Goal: Task Accomplishment & Management: Manage account settings

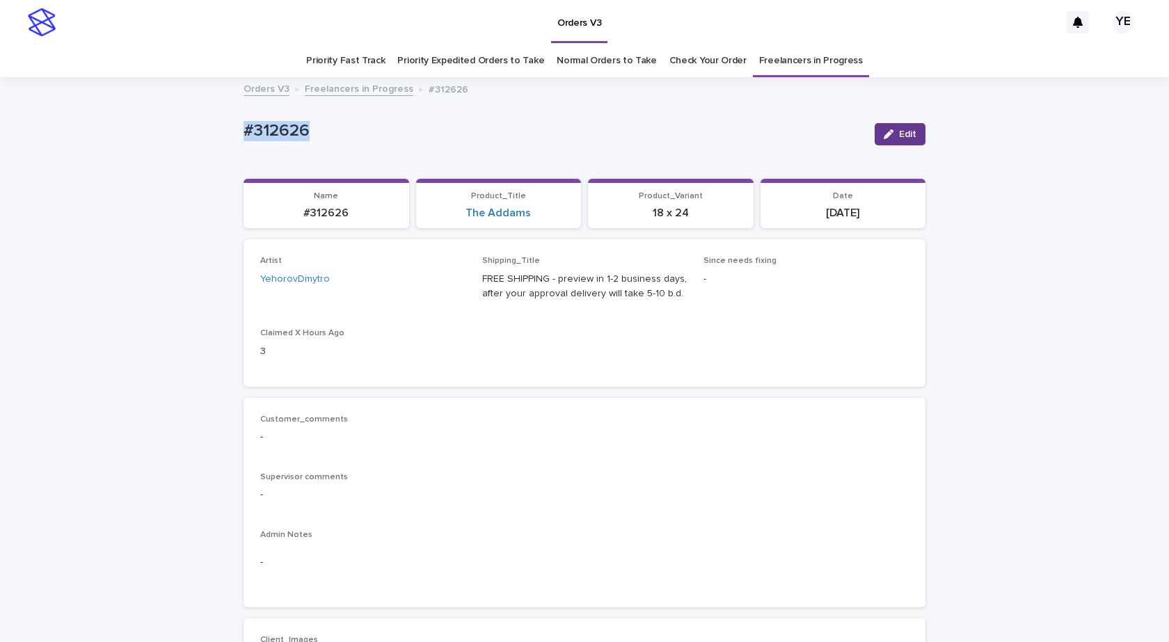
click at [907, 134] on span "Edit" at bounding box center [907, 134] width 17 height 10
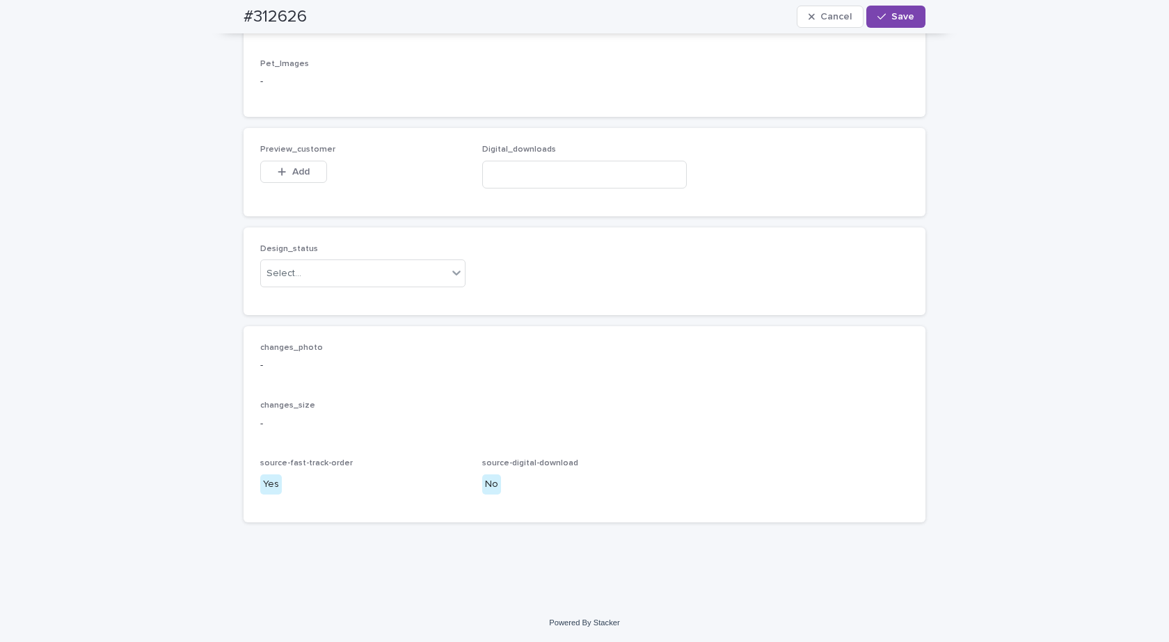
scroll to position [971, 0]
click at [360, 270] on div "Select..." at bounding box center [354, 273] width 186 height 23
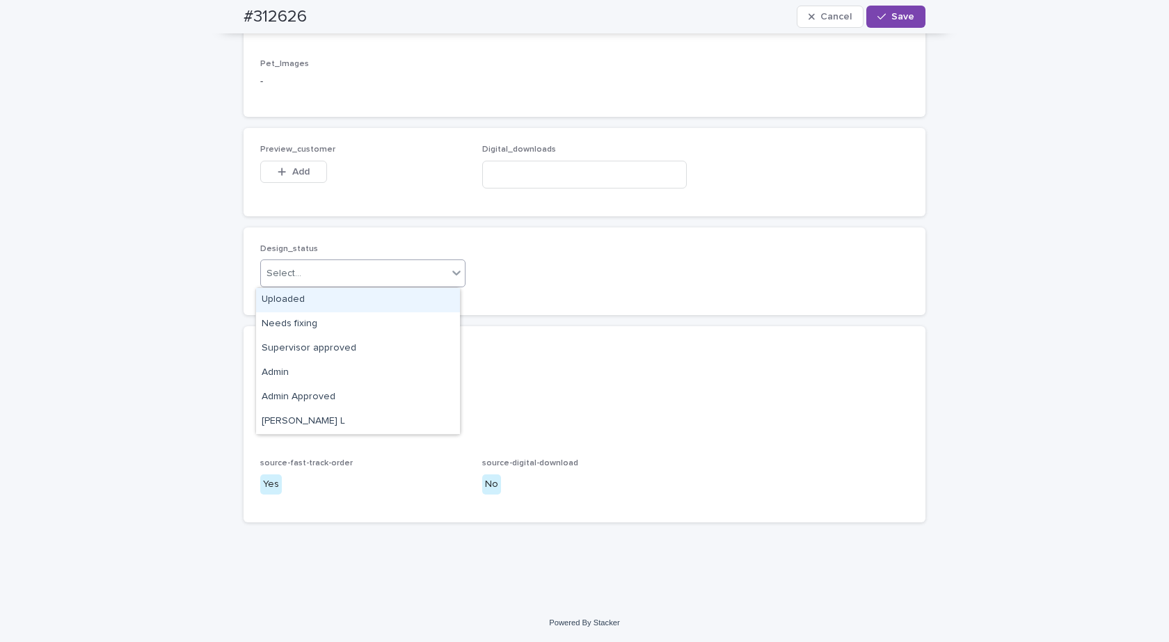
click at [294, 292] on div "Uploaded" at bounding box center [358, 300] width 204 height 24
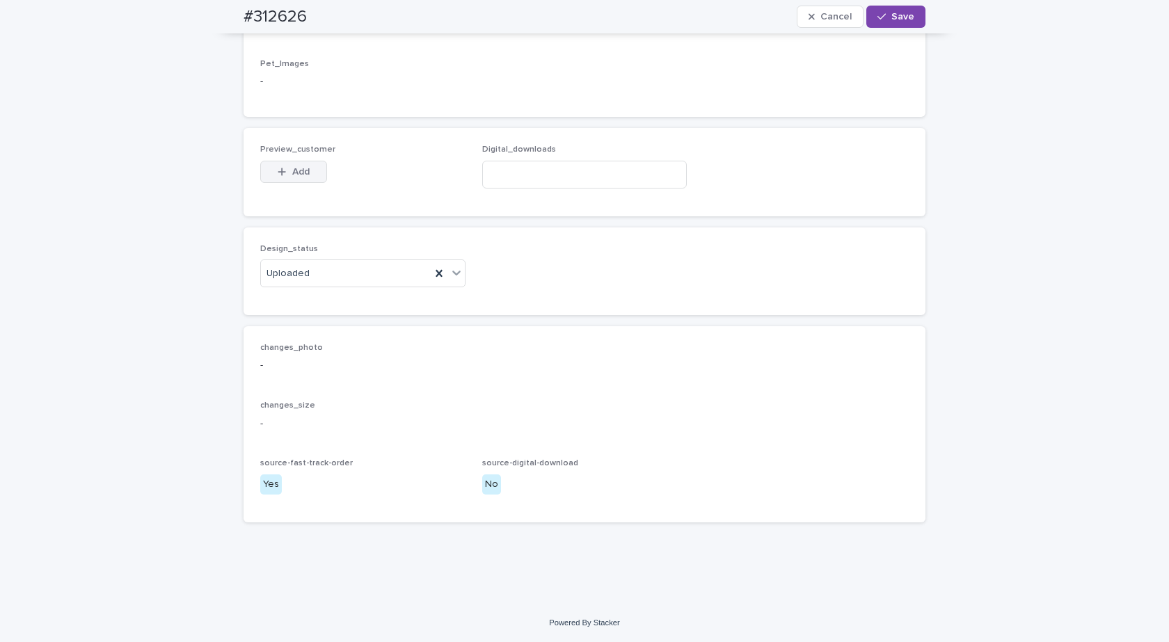
click at [292, 170] on span "Add" at bounding box center [300, 172] width 17 height 10
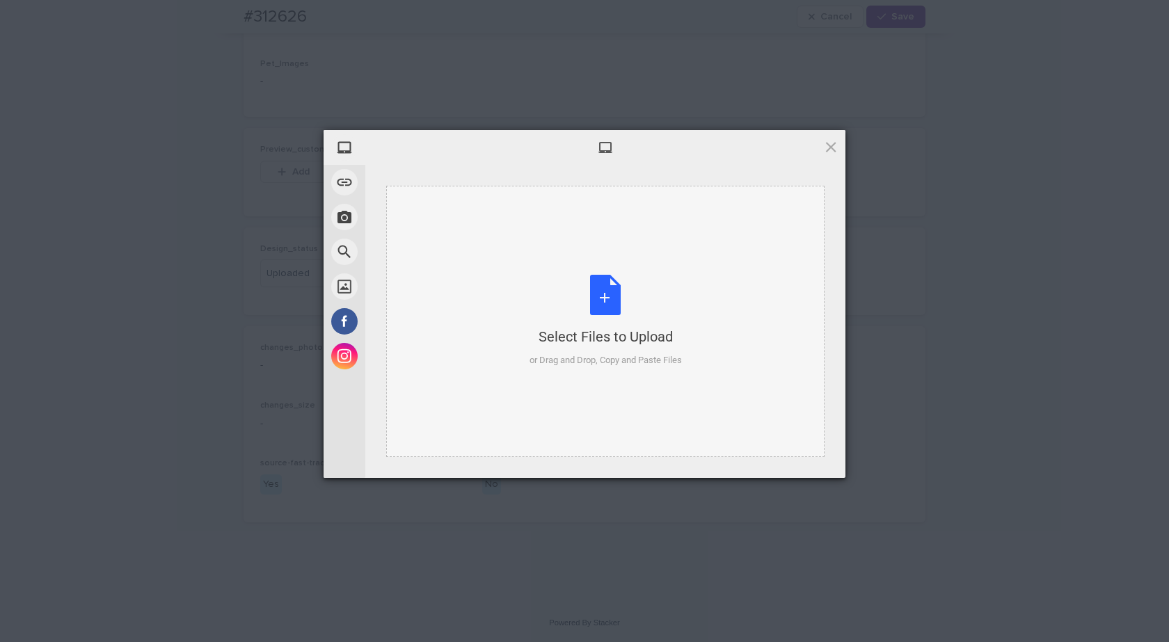
click at [670, 315] on div "Select Files to Upload or Drag and Drop, Copy and Paste Files" at bounding box center [605, 321] width 152 height 93
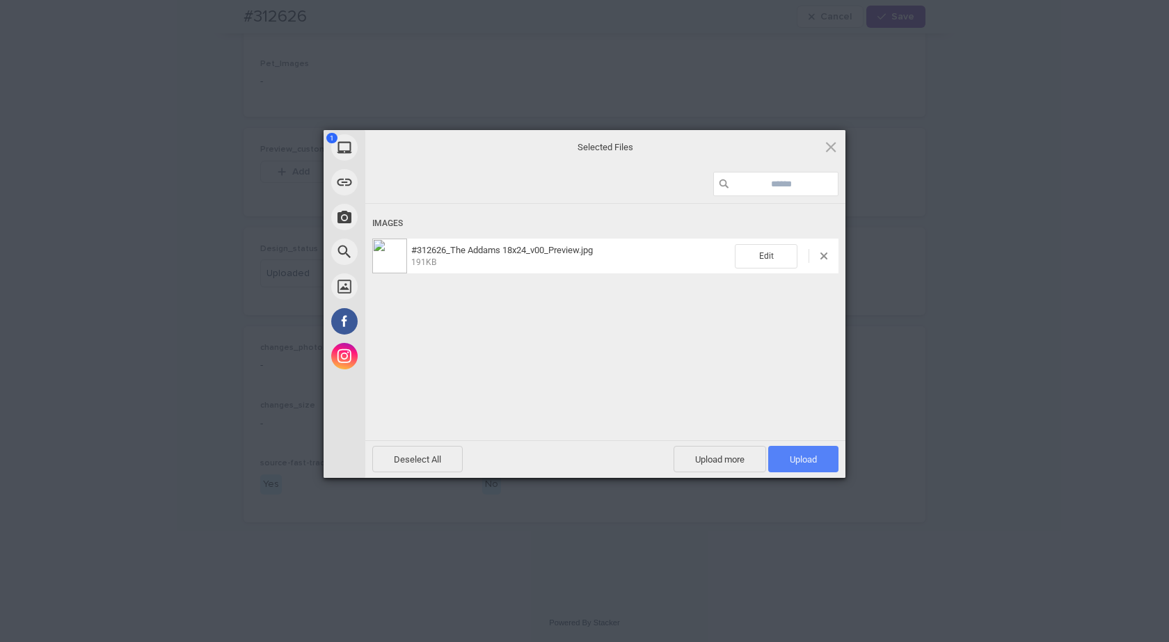
click at [793, 464] on span "Upload 1" at bounding box center [803, 459] width 27 height 10
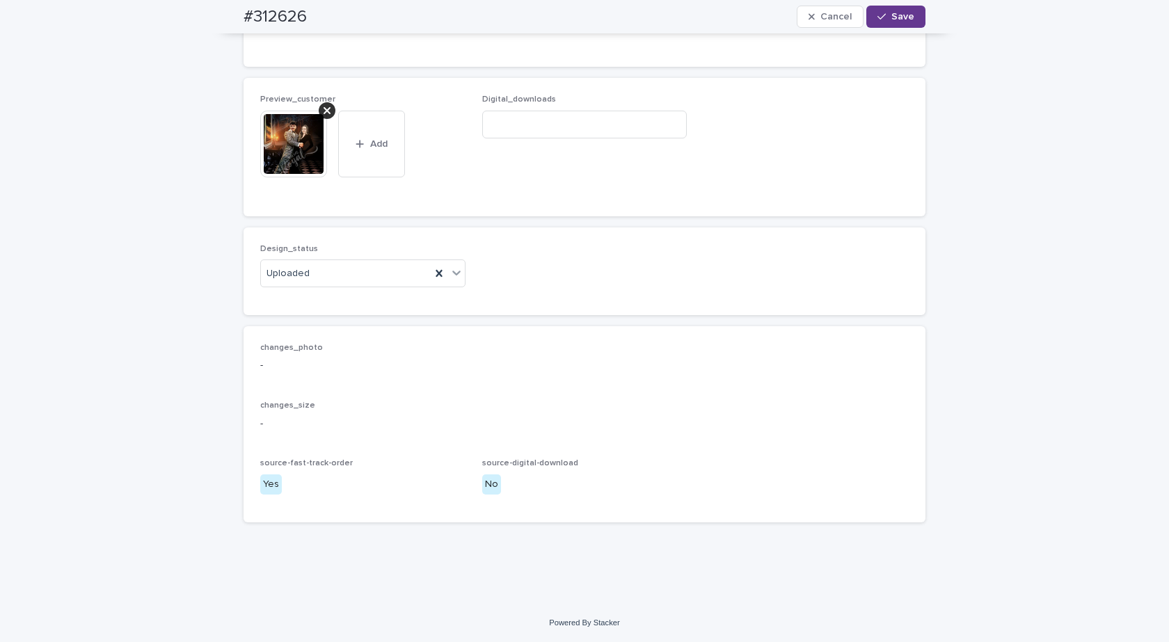
click at [893, 17] on span "Save" at bounding box center [902, 17] width 23 height 10
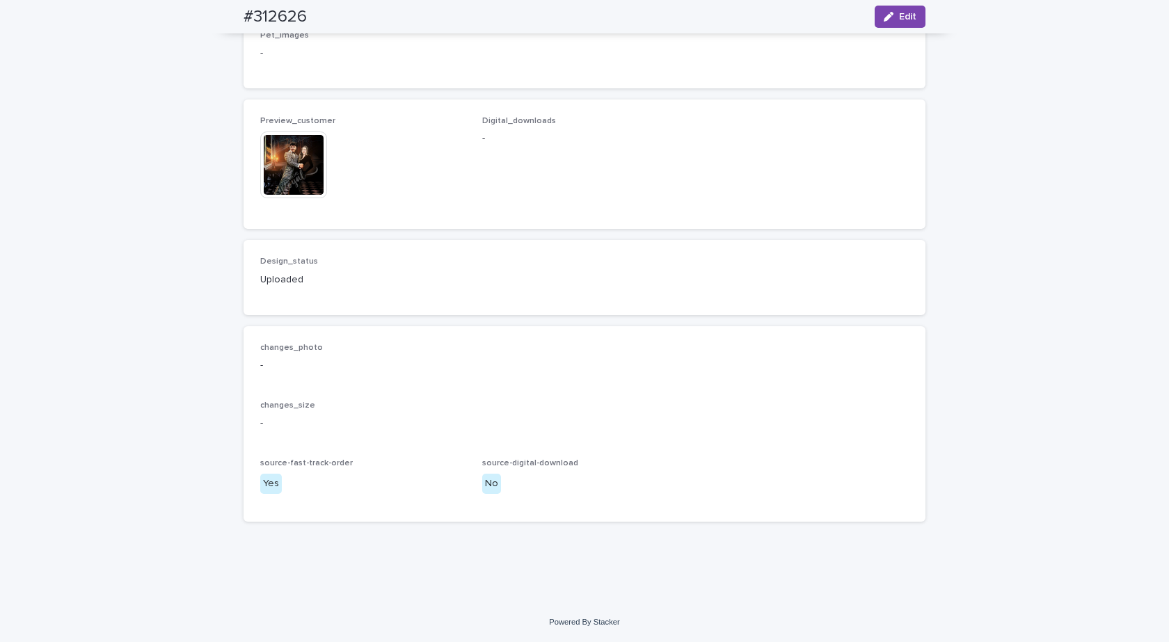
click at [284, 185] on img at bounding box center [293, 164] width 67 height 67
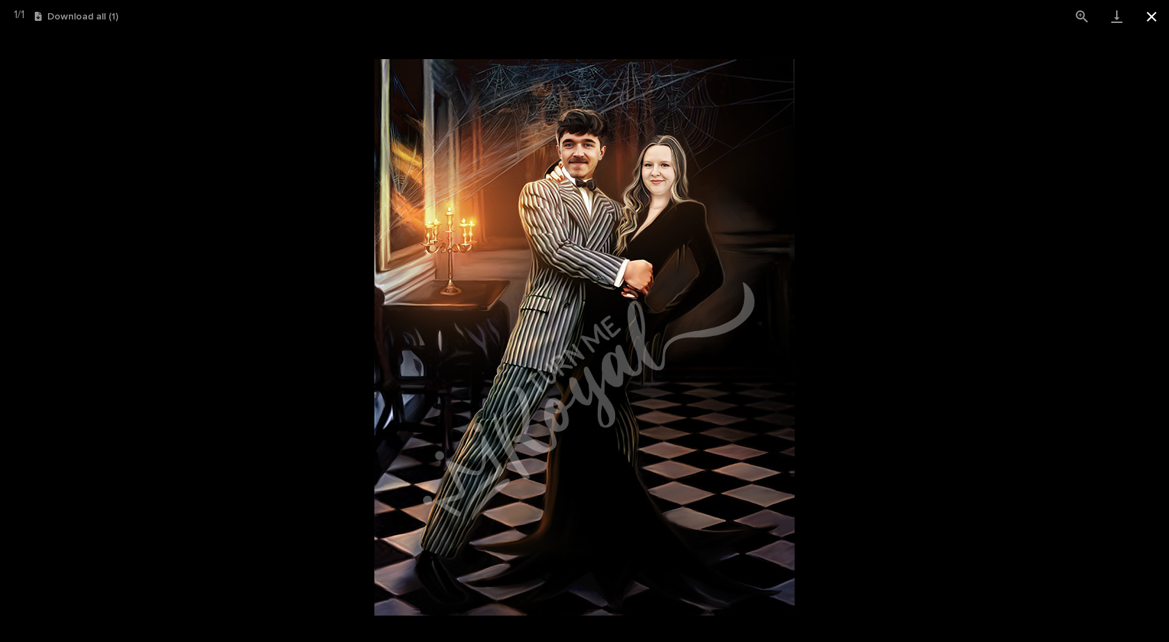
click at [1155, 14] on button "Close gallery" at bounding box center [1151, 16] width 35 height 33
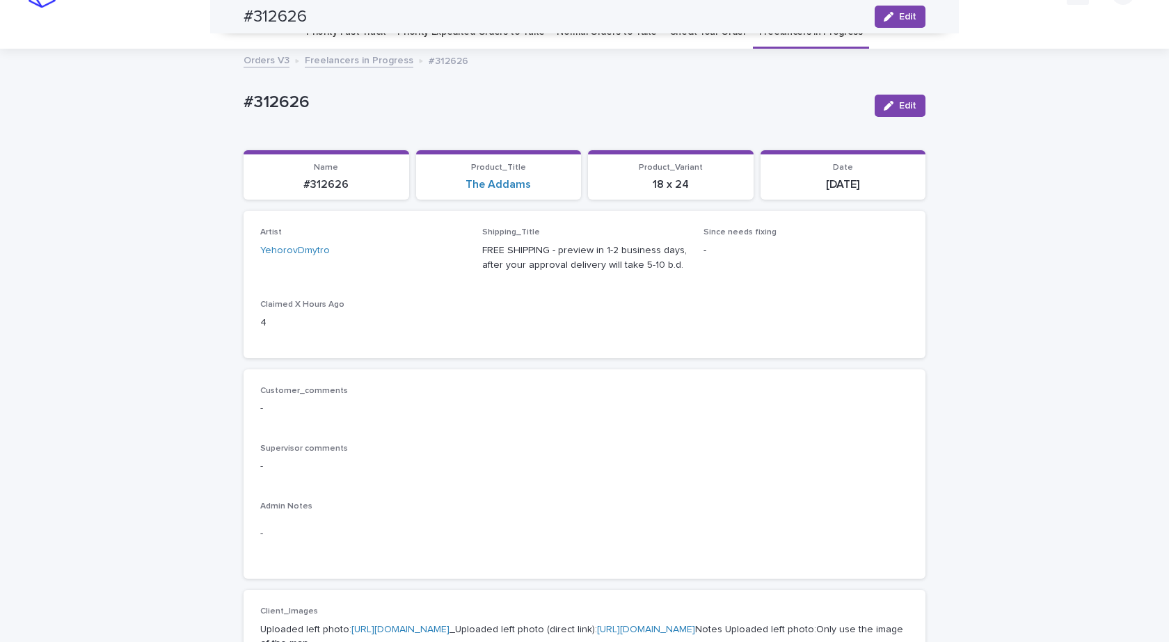
scroll to position [0, 0]
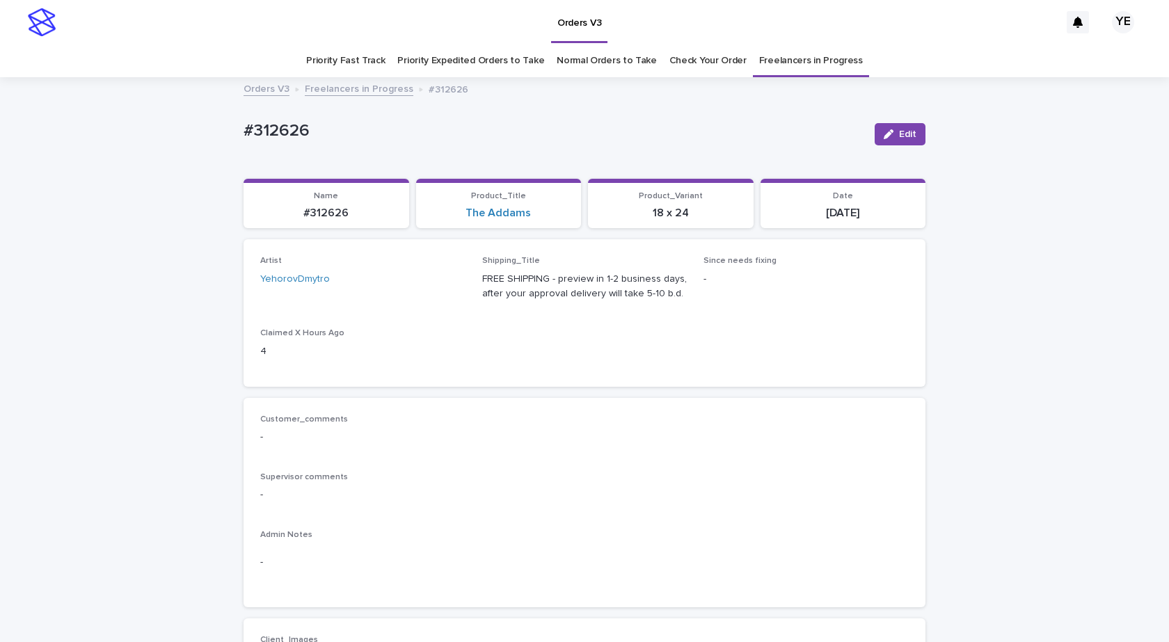
click at [341, 93] on link "Freelancers in Progress" at bounding box center [359, 88] width 109 height 16
